Goal: Task Accomplishment & Management: Use online tool/utility

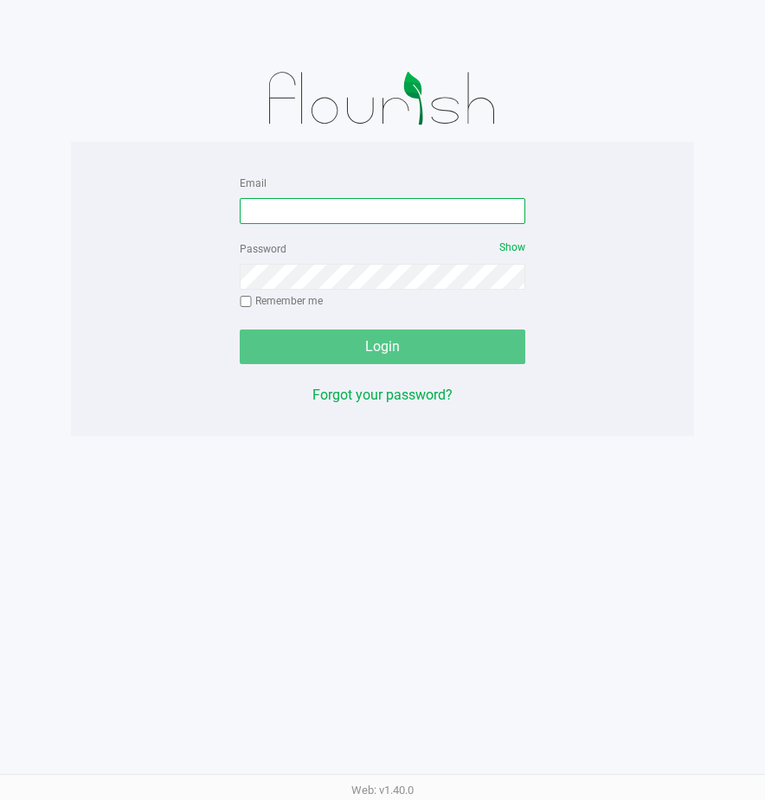
click at [263, 215] on input "Email" at bounding box center [382, 211] width 285 height 26
type input "[EMAIL_ADDRESS][DOMAIN_NAME]"
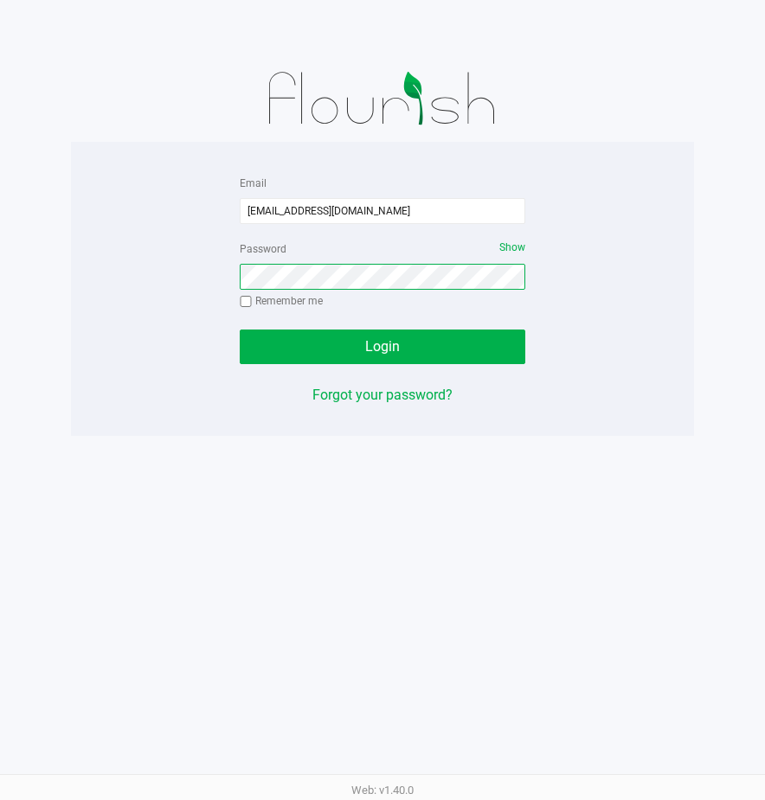
click at [240, 330] on button "Login" at bounding box center [382, 347] width 285 height 35
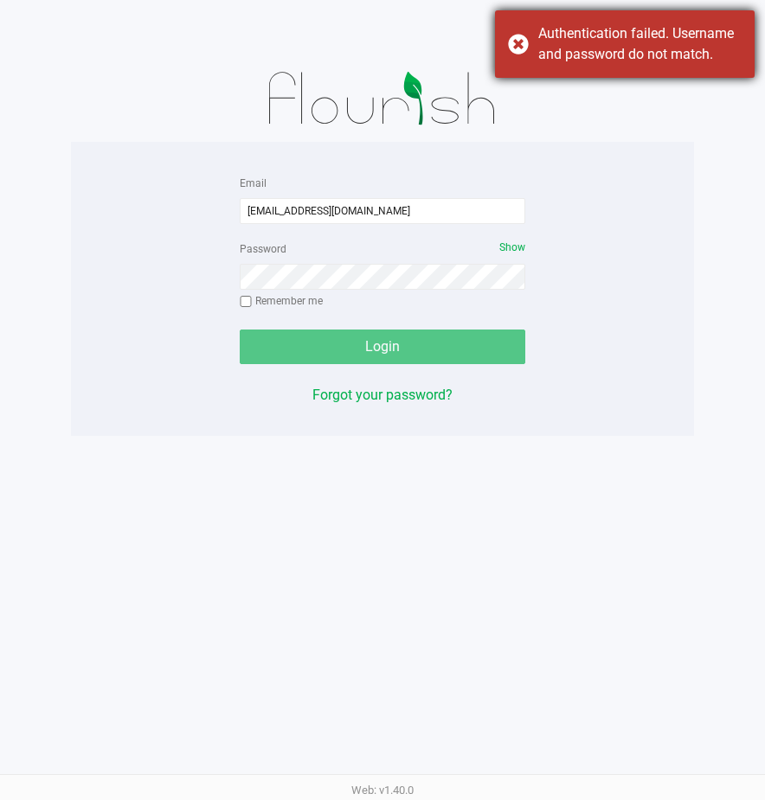
click at [516, 48] on div "Authentication failed. Username and password do not match." at bounding box center [625, 43] width 260 height 67
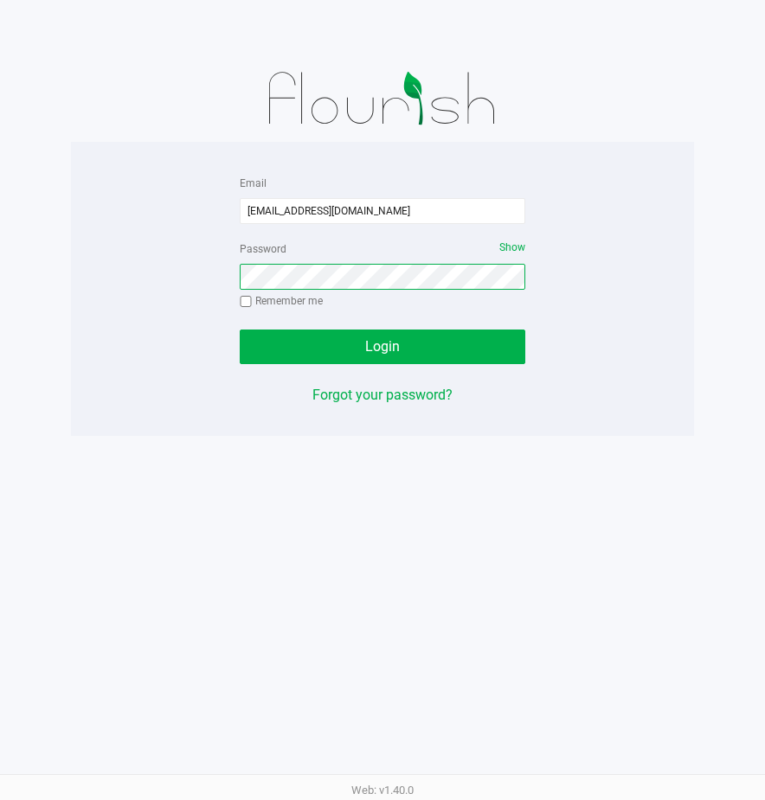
click at [240, 330] on button "Login" at bounding box center [382, 347] width 285 height 35
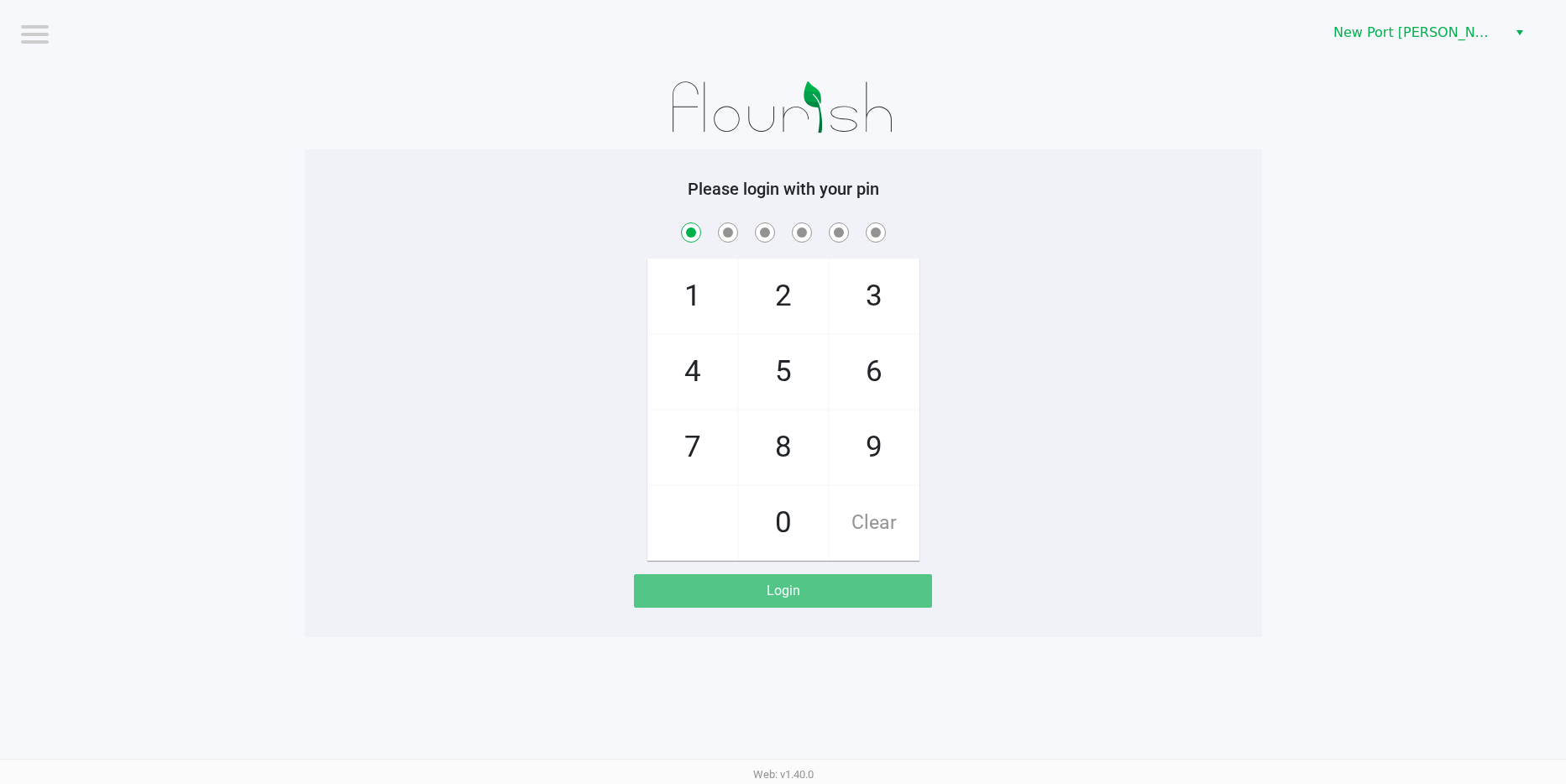
checkbox input "true"
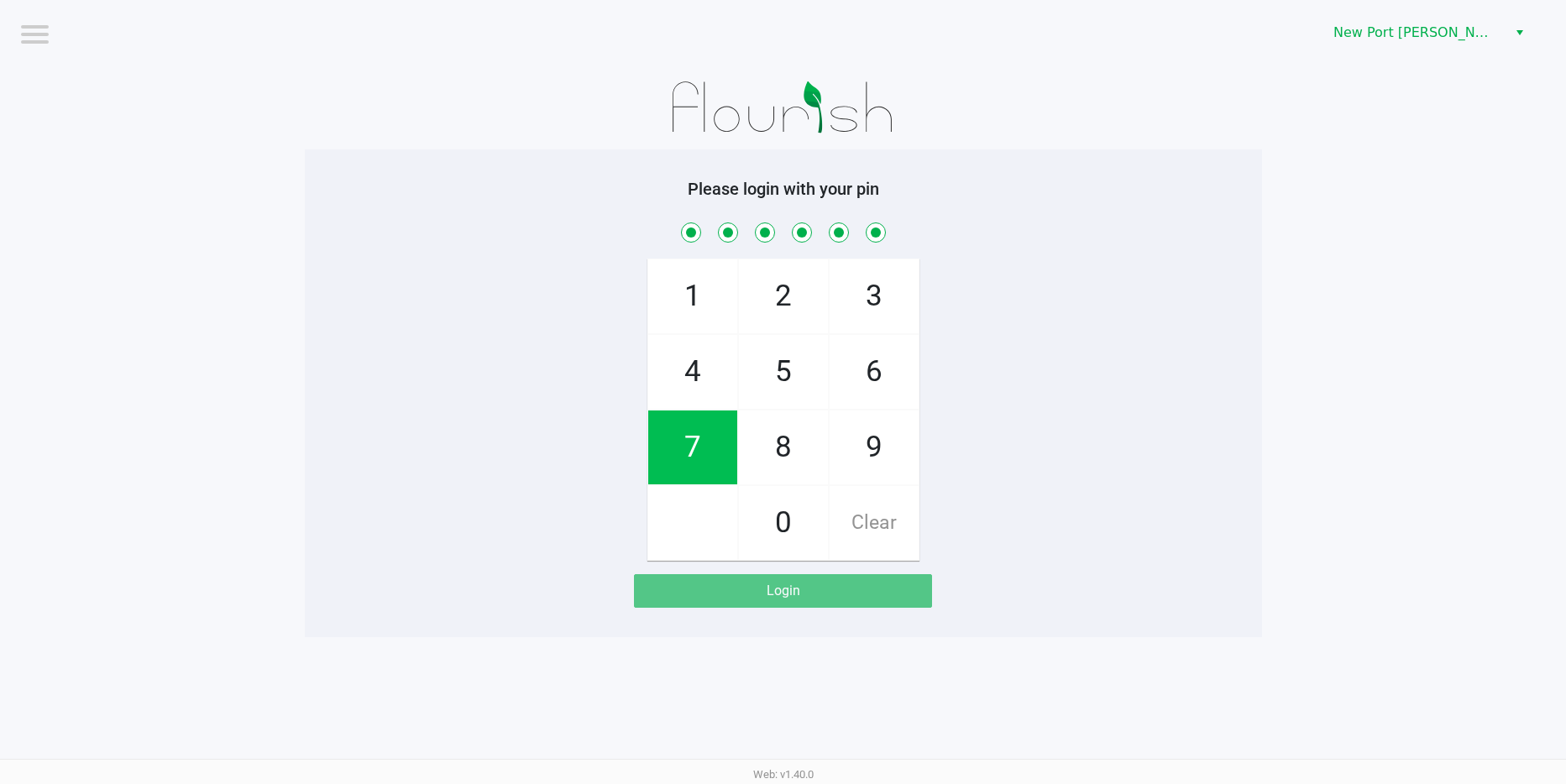
checkbox input "true"
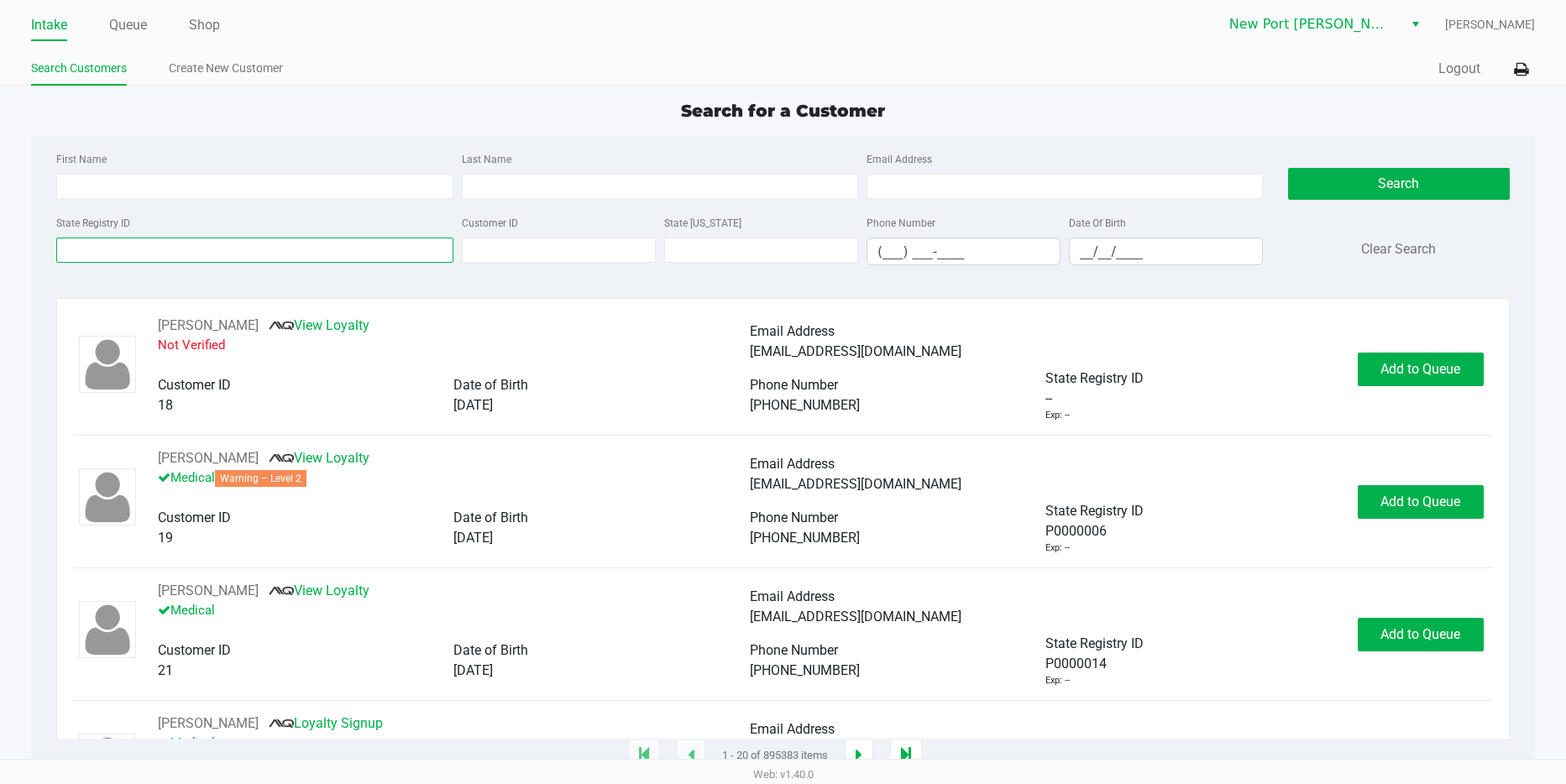
click at [110, 247] on input "State Registry ID" at bounding box center [254, 250] width 396 height 25
type input "p1fy7595"
